Goal: Find specific page/section: Find specific page/section

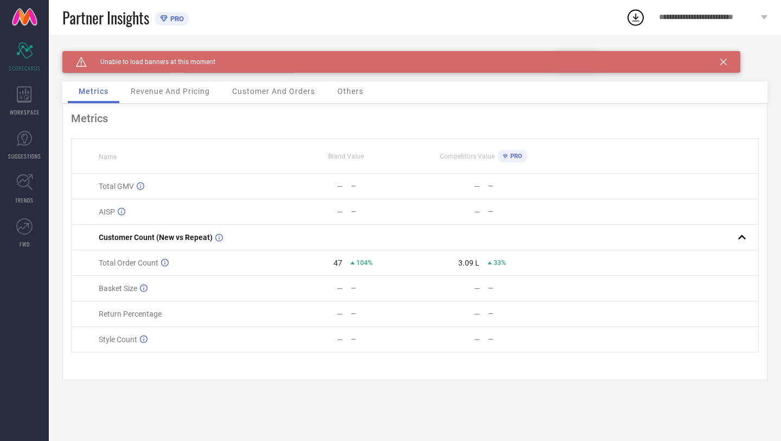
click at [724, 60] on icon at bounding box center [724, 62] width 7 height 7
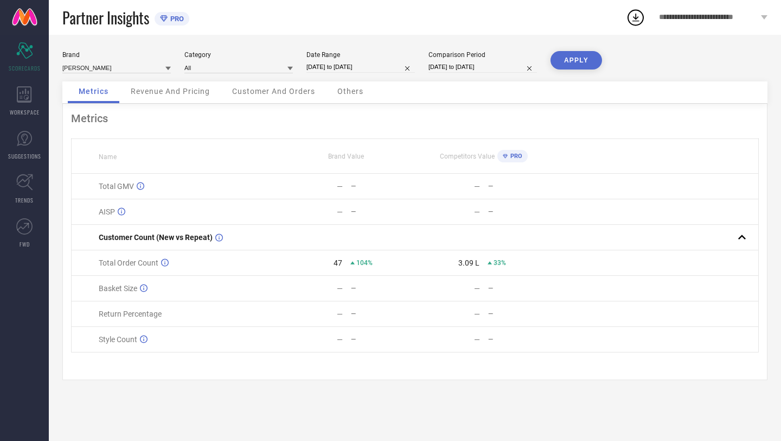
click at [716, 20] on span "**********" at bounding box center [708, 17] width 99 height 9
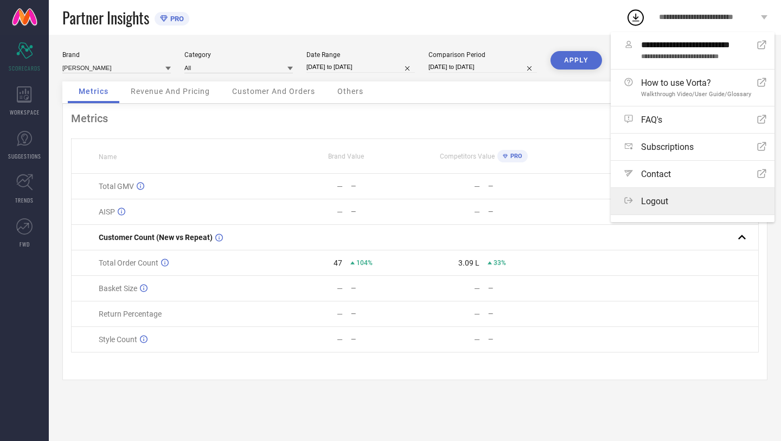
click at [652, 197] on span "Logout" at bounding box center [654, 201] width 27 height 10
click at [0, 0] on button "Logout" at bounding box center [0, 0] width 0 height 0
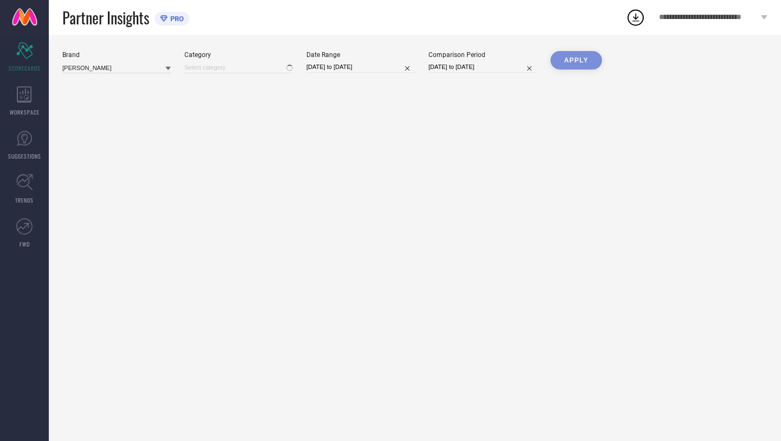
type input "All"
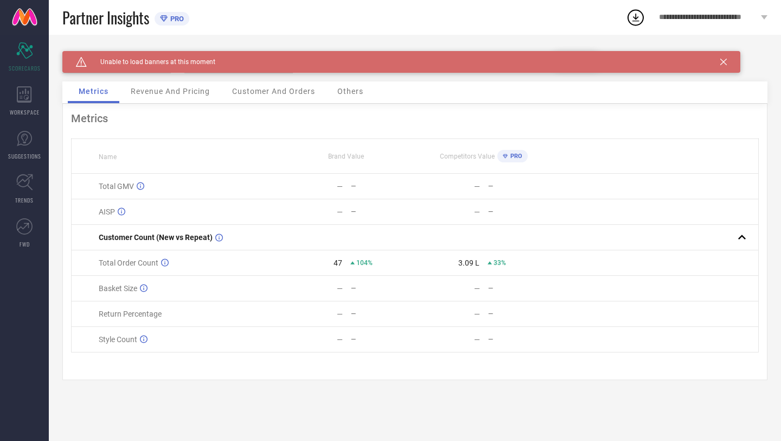
click at [724, 60] on icon at bounding box center [724, 62] width 7 height 7
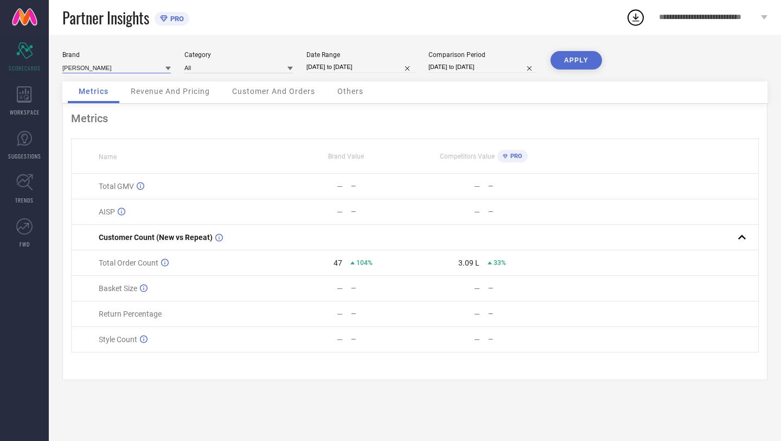
click at [162, 68] on input at bounding box center [116, 67] width 109 height 11
click at [136, 107] on div "[PERSON_NAME] COLLECTION" at bounding box center [116, 101] width 109 height 18
type input "All"
click at [278, 70] on input at bounding box center [238, 67] width 109 height 11
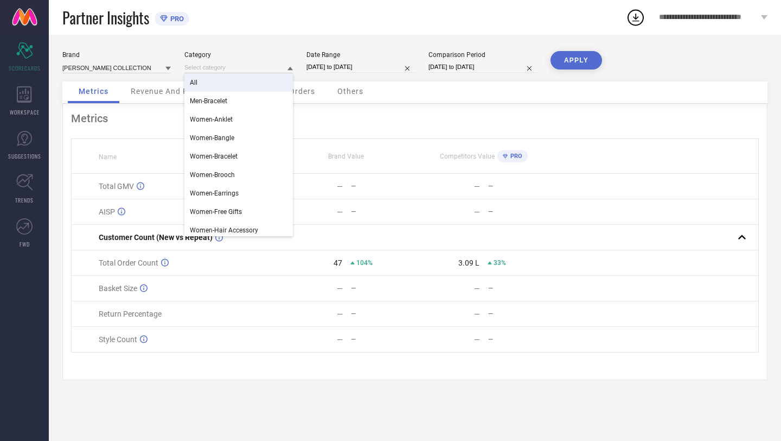
click at [268, 84] on div "All" at bounding box center [238, 82] width 109 height 18
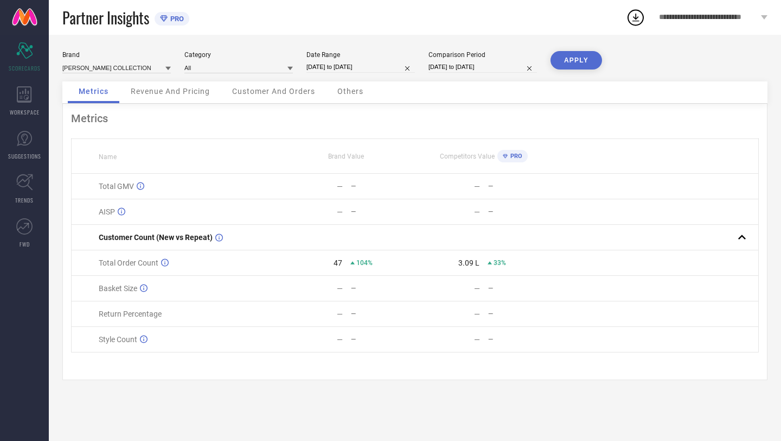
click at [580, 65] on button "APPLY" at bounding box center [577, 60] width 52 height 18
